Goal: Information Seeking & Learning: Learn about a topic

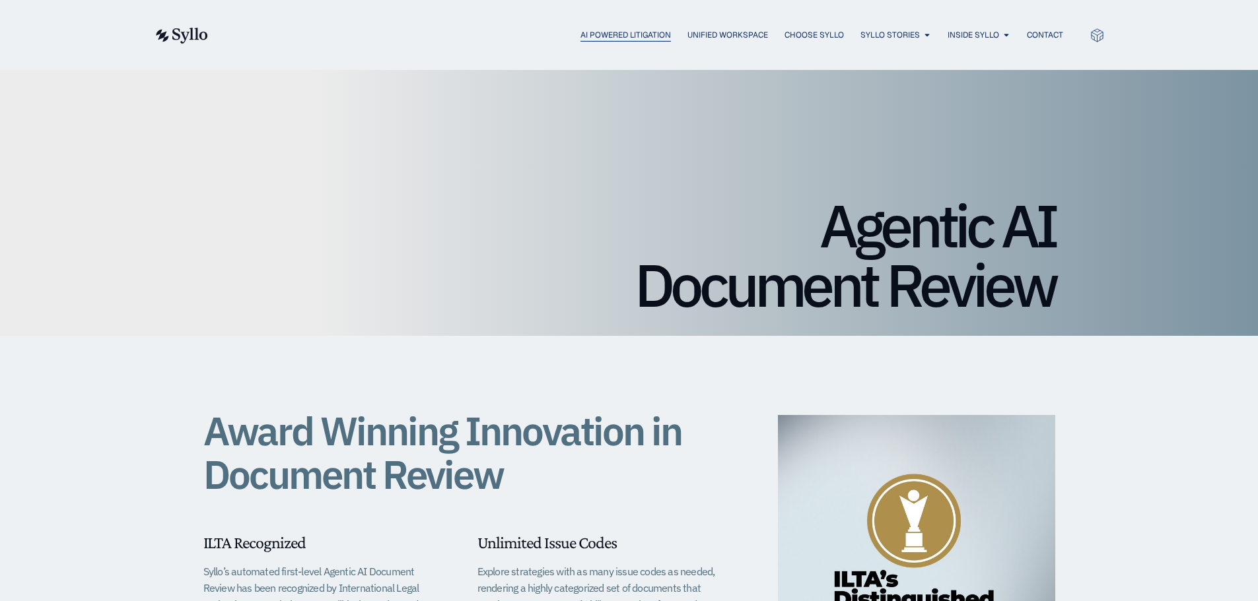
click at [611, 35] on span "AI Powered Litigation" at bounding box center [625, 35] width 90 height 12
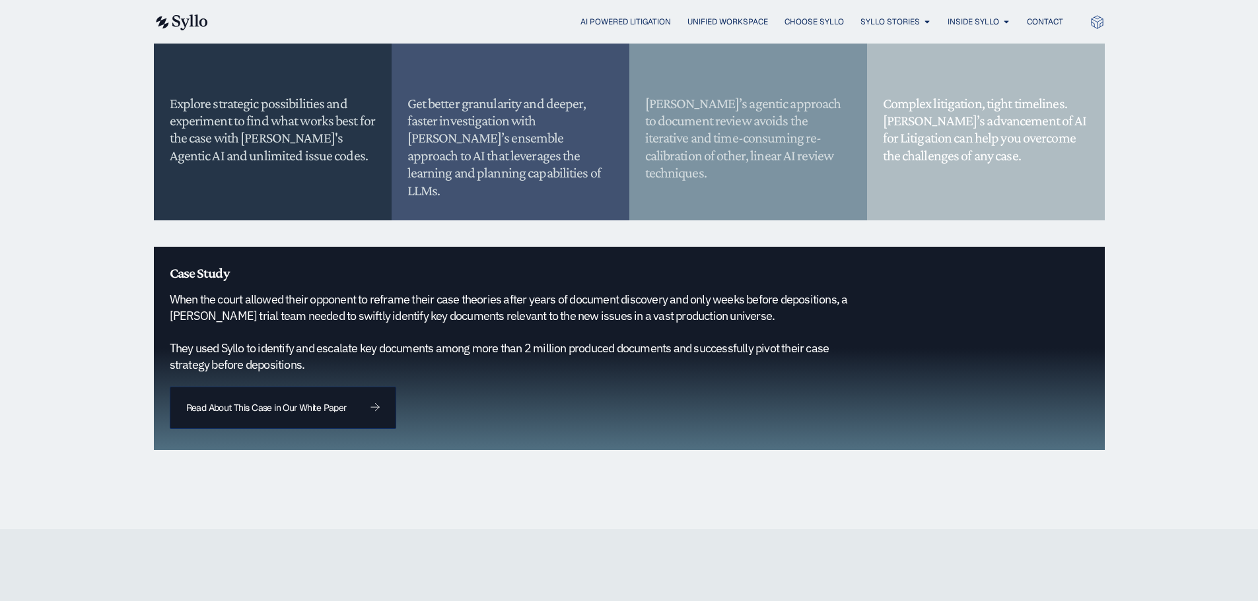
scroll to position [1386, 0]
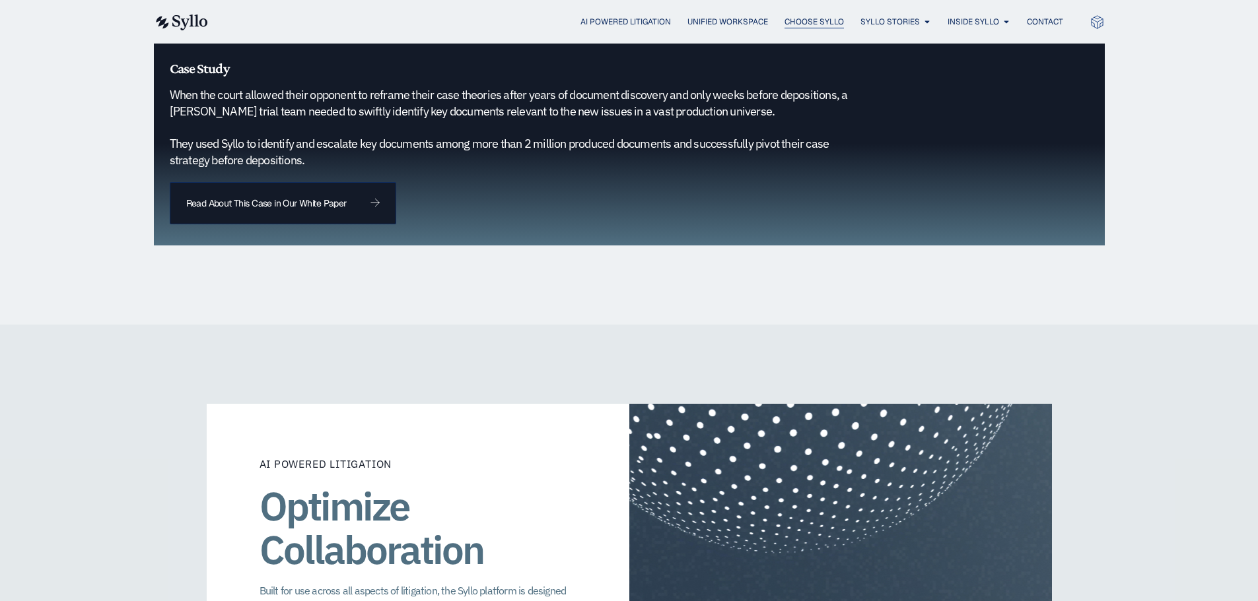
click at [787, 20] on span "Choose Syllo" at bounding box center [813, 22] width 59 height 12
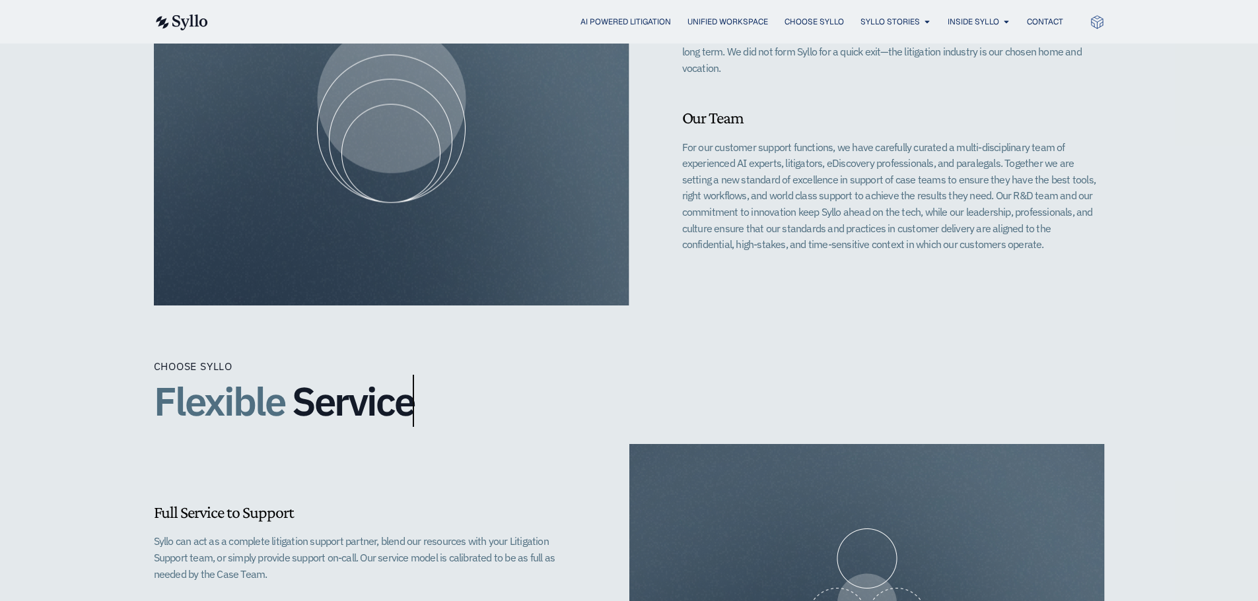
scroll to position [726, 0]
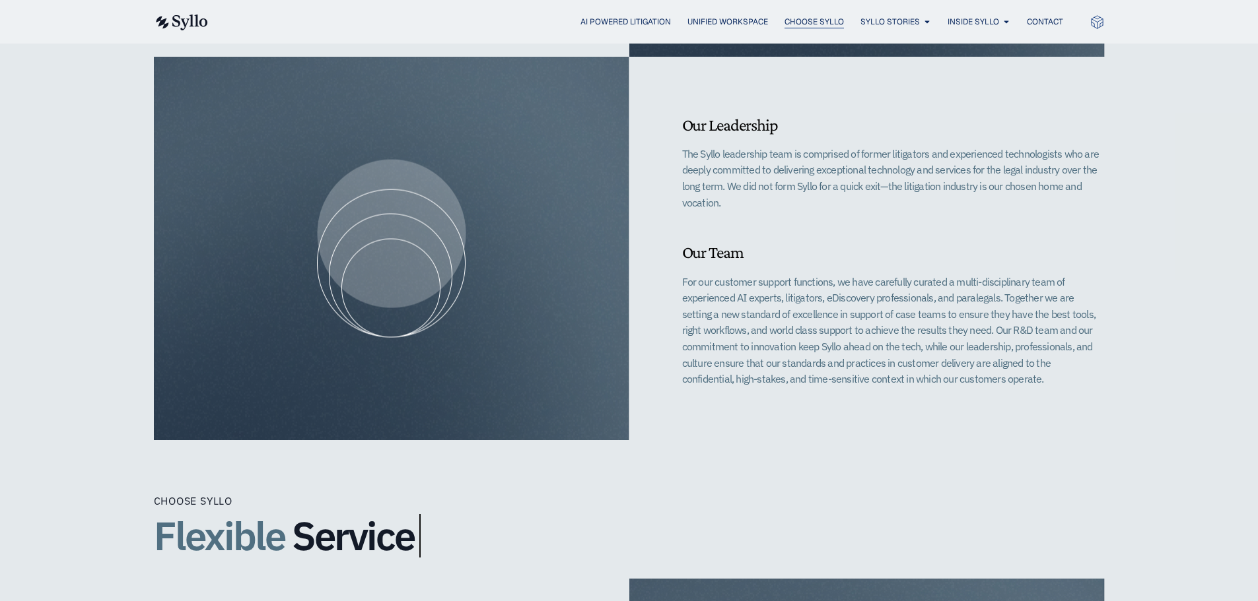
click at [791, 26] on span "Choose Syllo" at bounding box center [813, 22] width 59 height 12
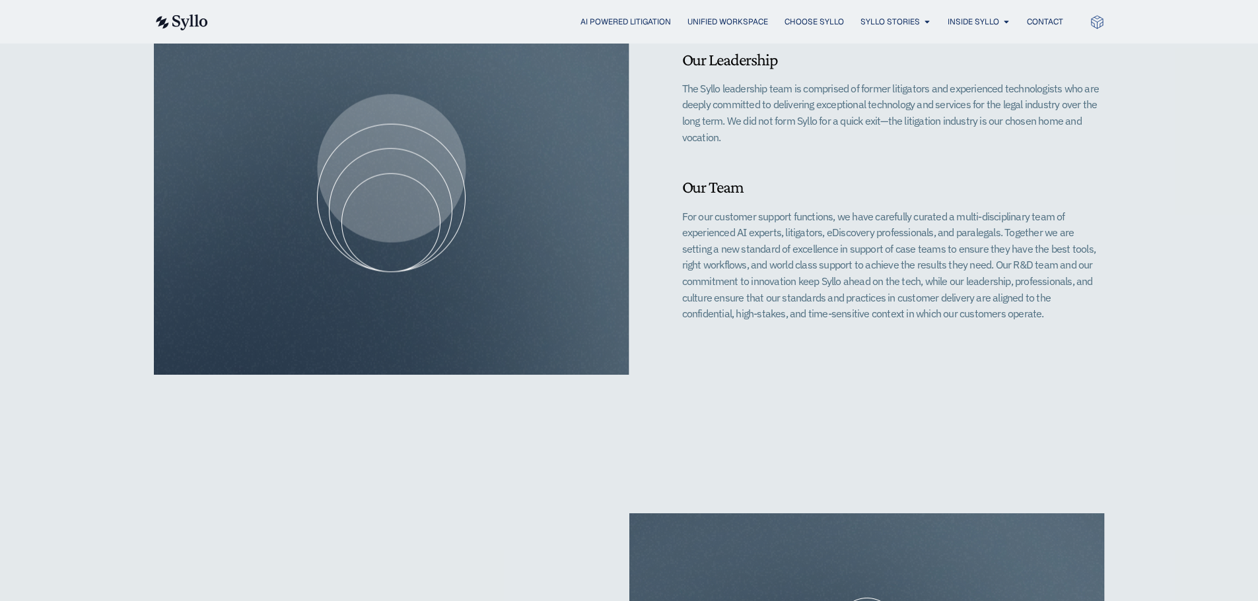
scroll to position [990, 0]
